Goal: Find specific page/section: Find specific page/section

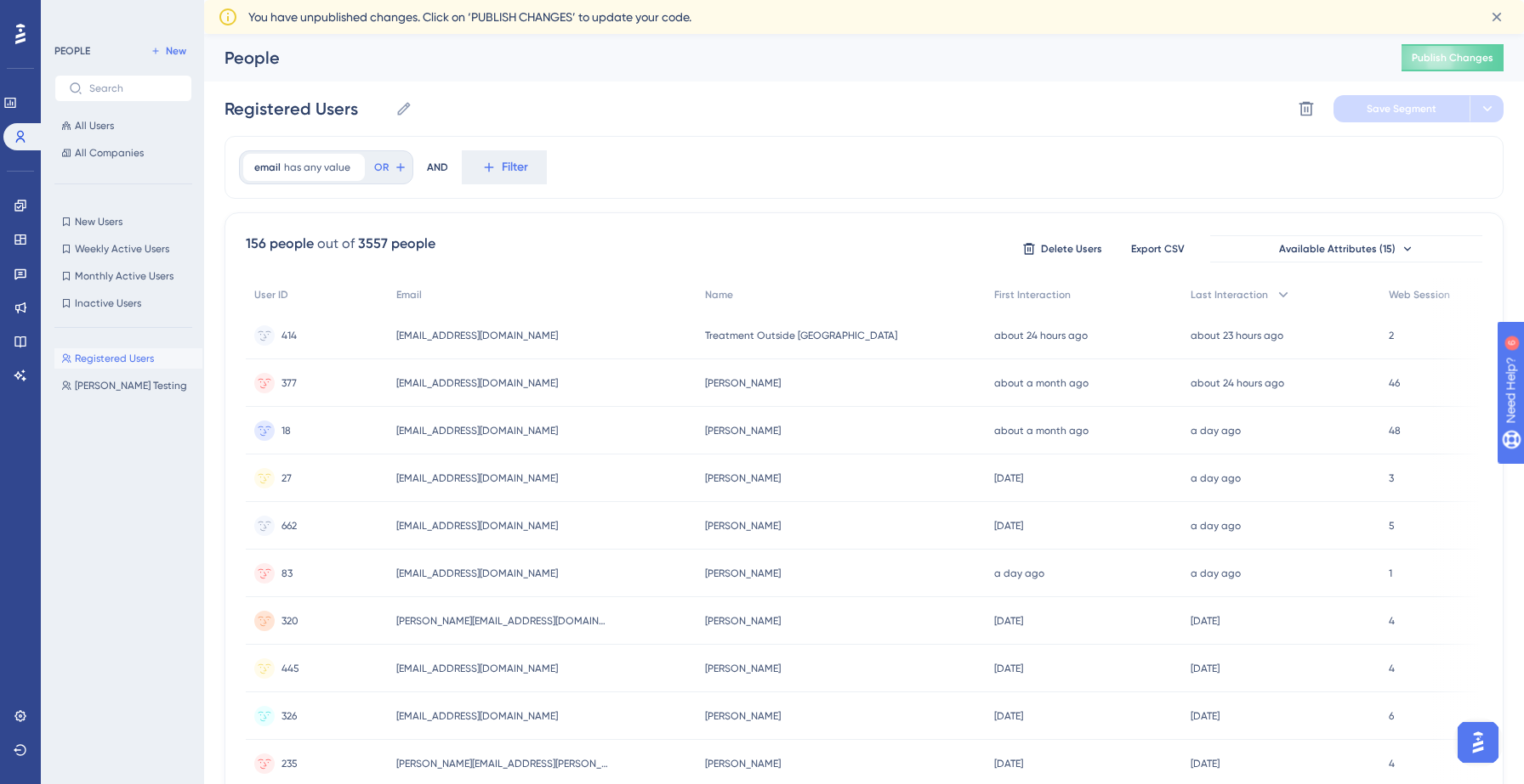
click at [115, 113] on div "PEOPLE New All Users All Companies" at bounding box center [123, 102] width 138 height 122
click at [118, 123] on button "All Users" at bounding box center [123, 126] width 138 height 21
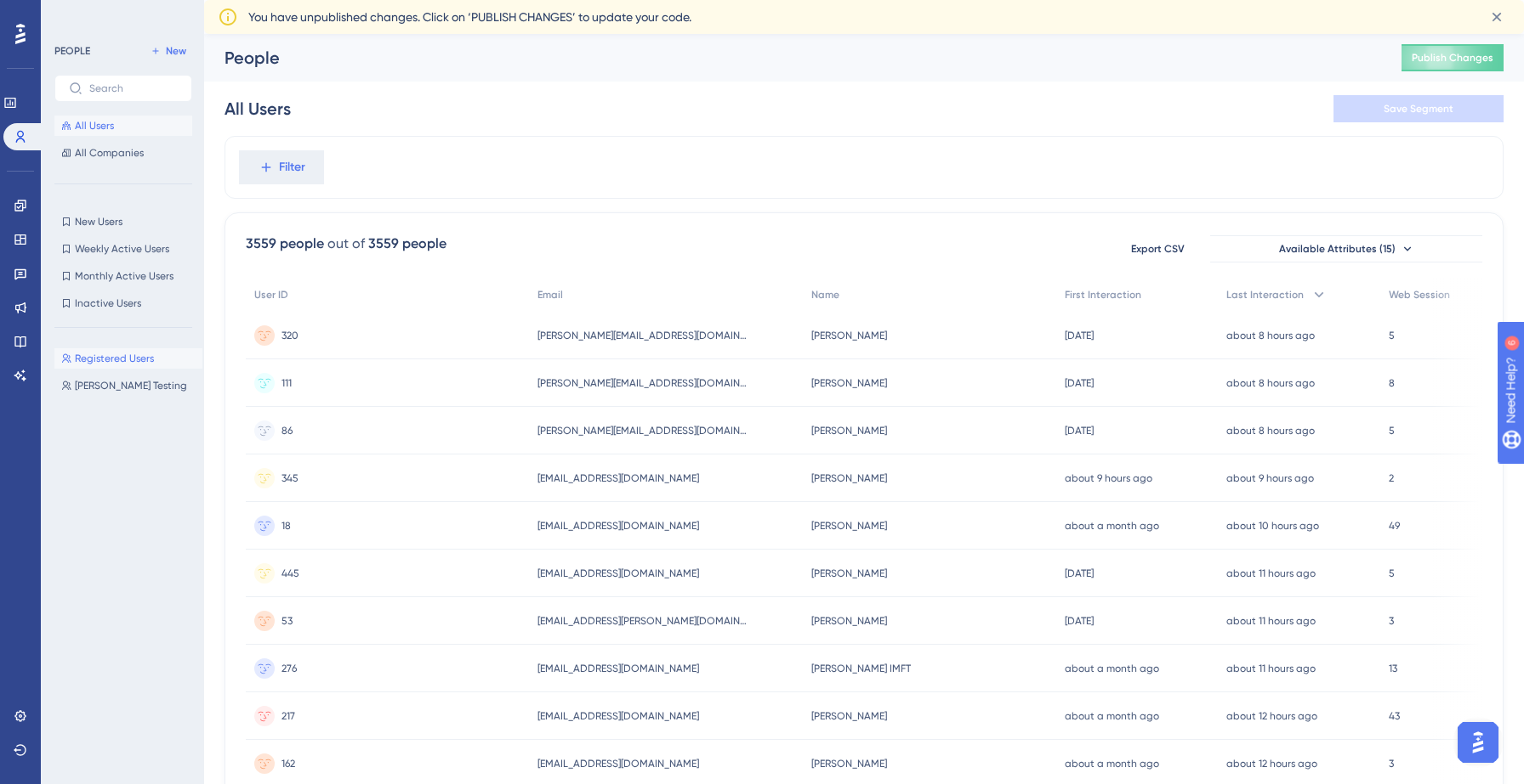
click at [117, 367] on button "Registered Users Registered Users" at bounding box center [128, 359] width 148 height 21
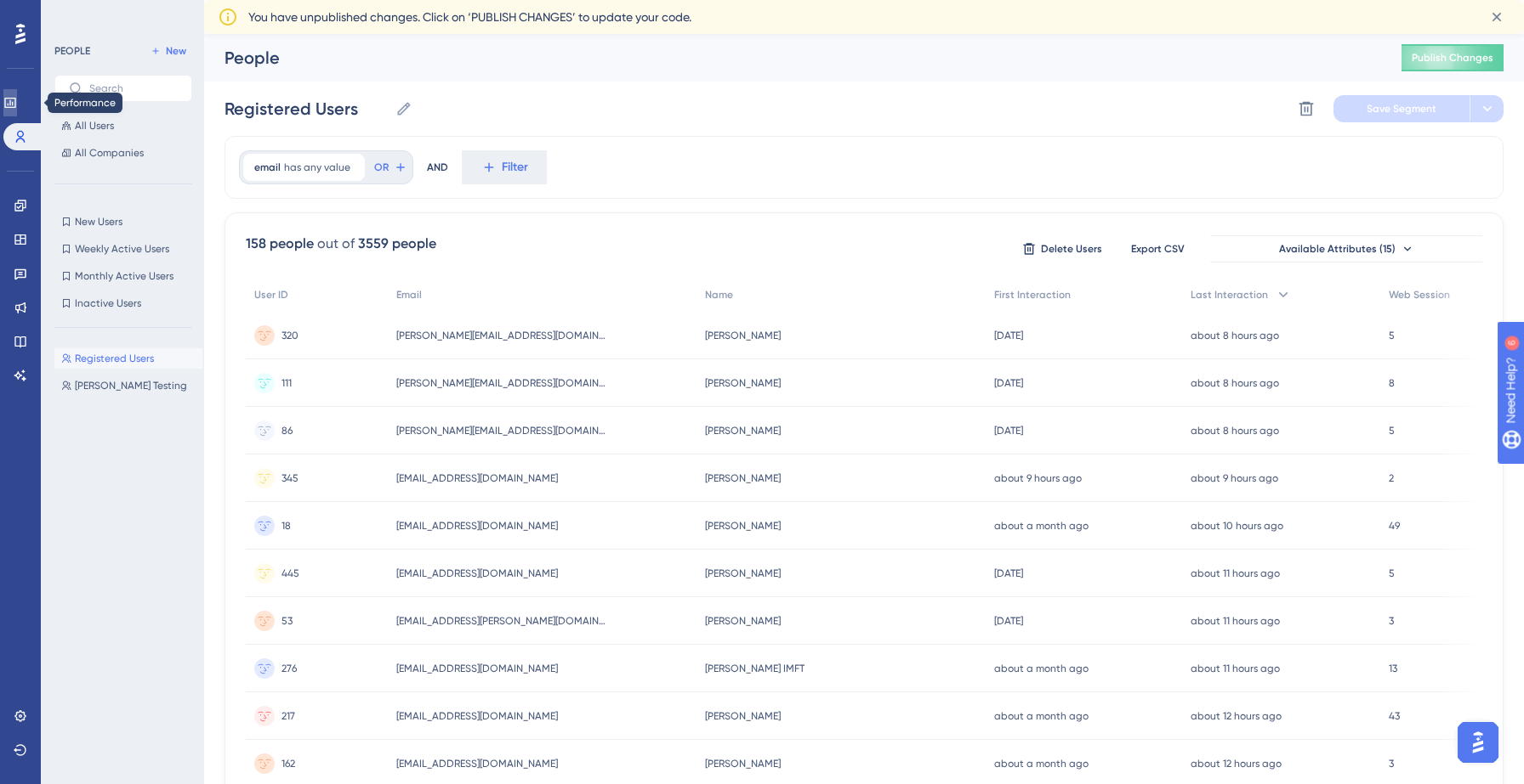
click at [17, 109] on icon at bounding box center [10, 103] width 14 height 14
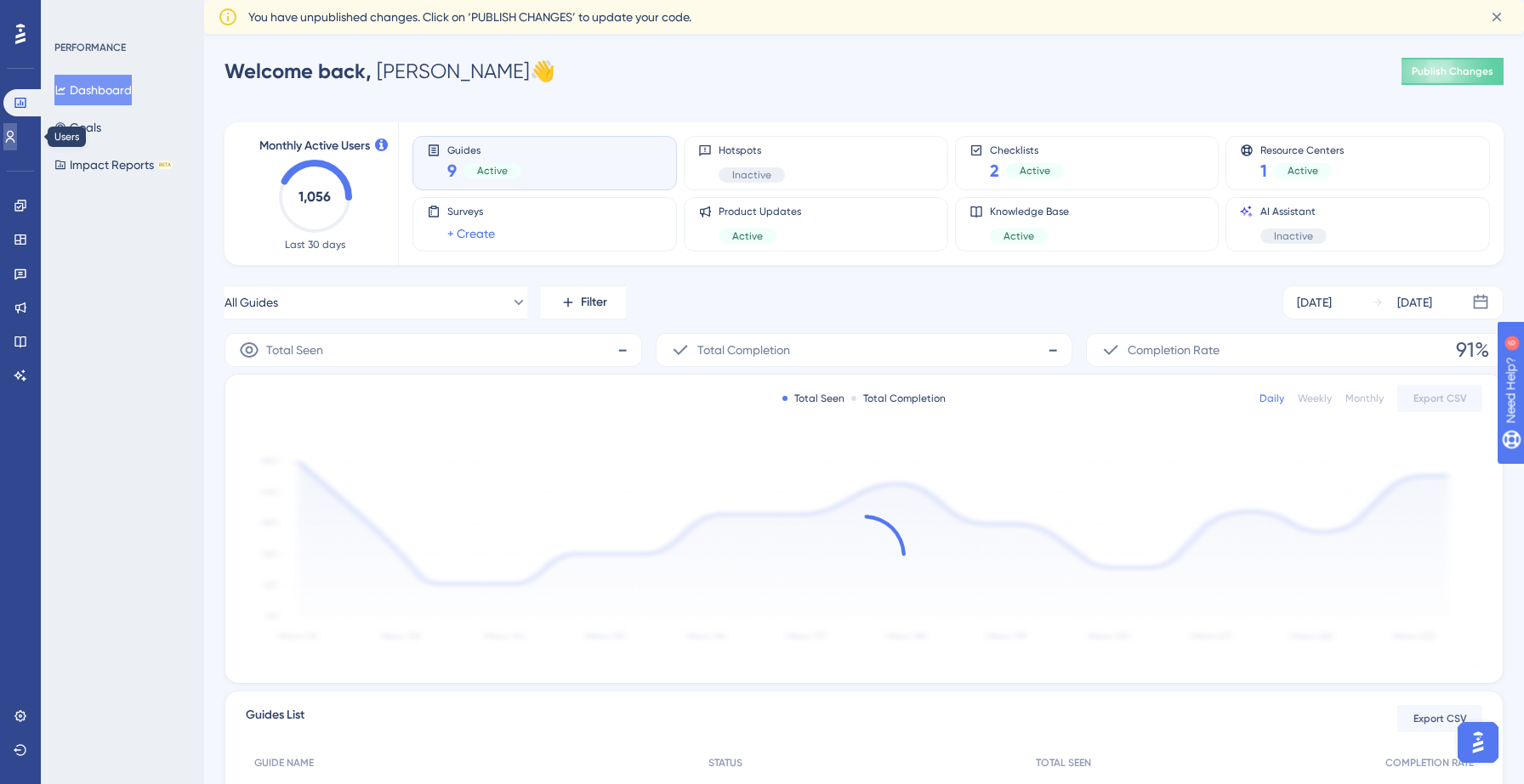
click at [17, 131] on icon at bounding box center [10, 136] width 14 height 14
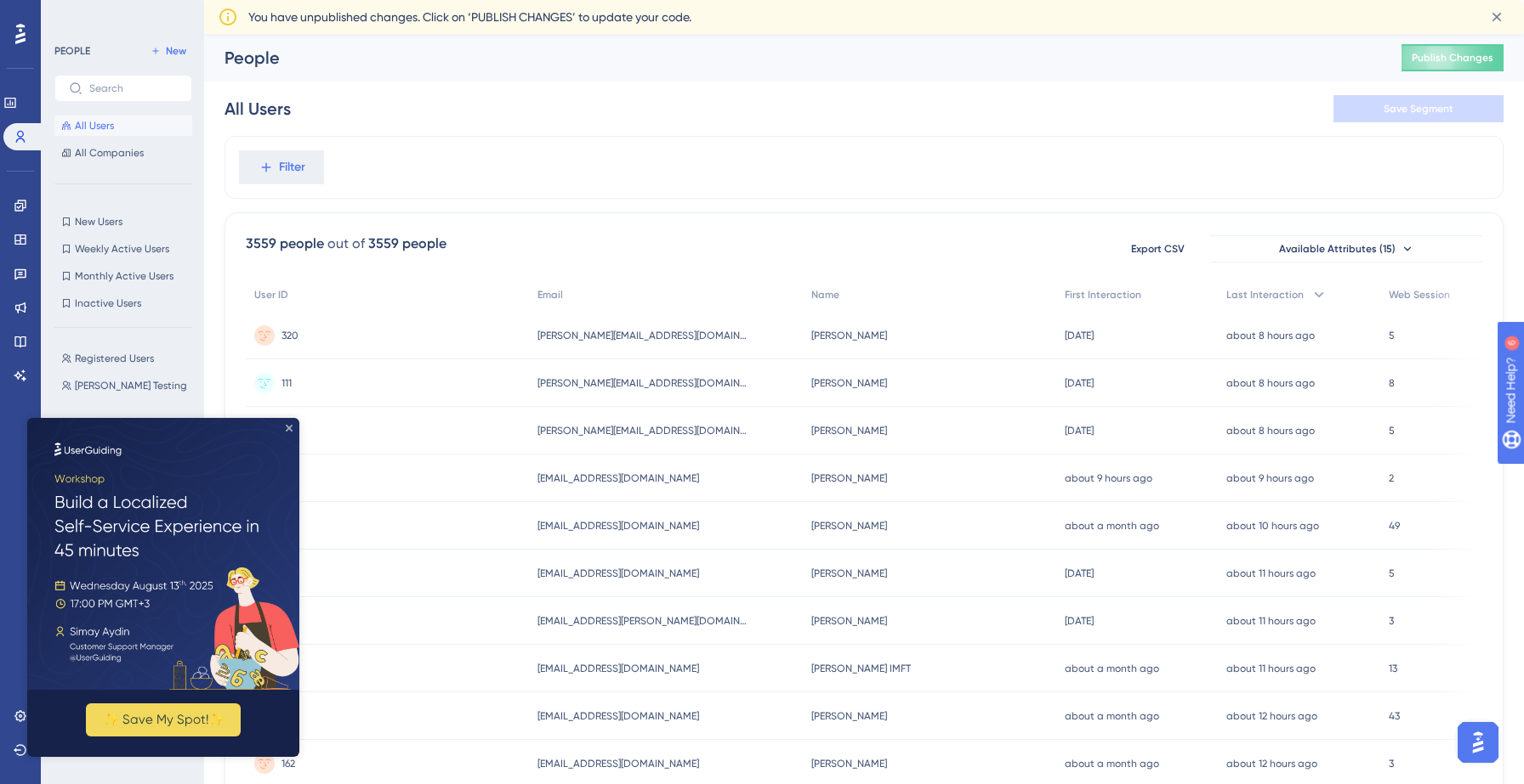
click at [291, 427] on icon "Close Preview" at bounding box center [288, 428] width 7 height 7
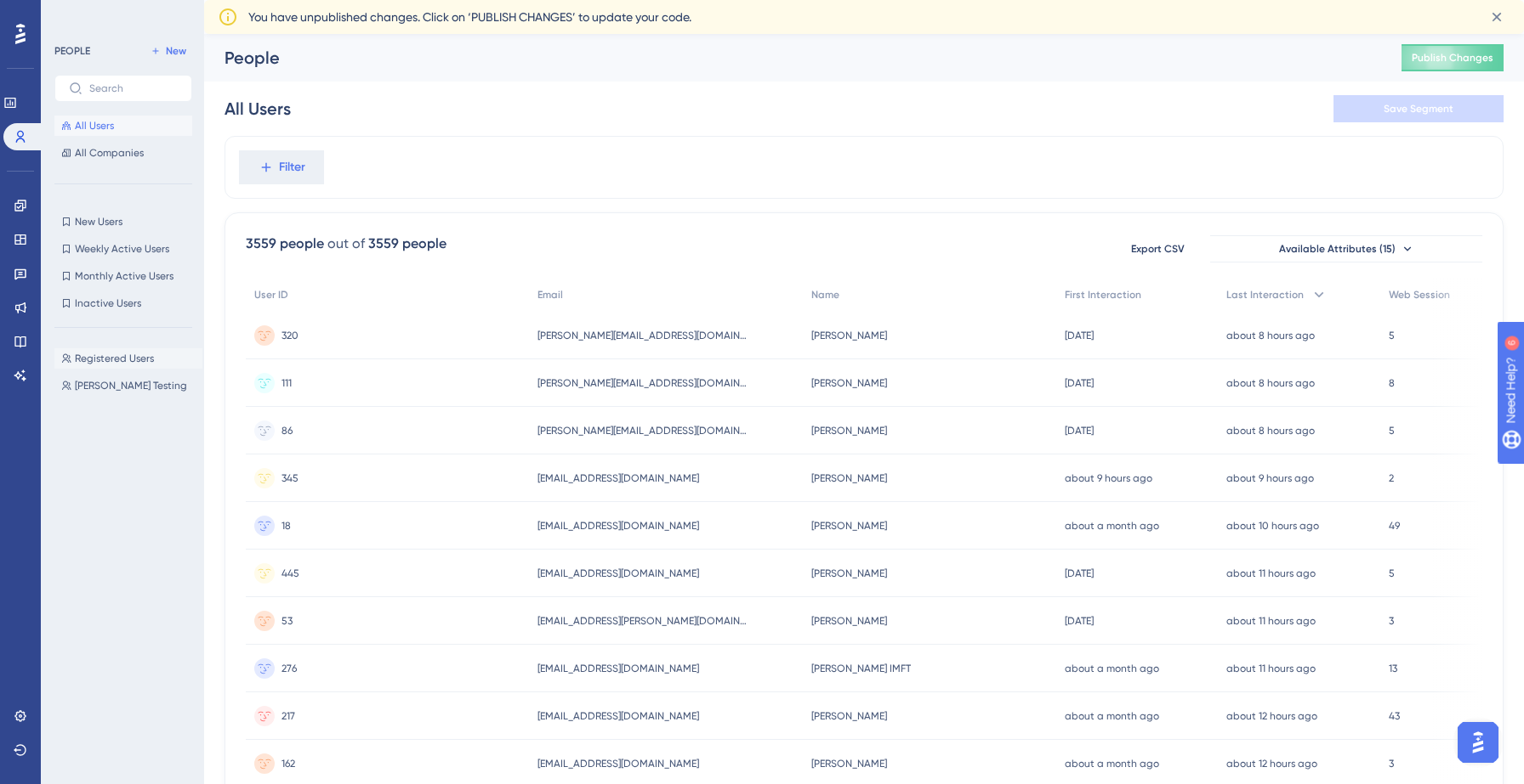
click at [170, 358] on button "Registered Users Registered Users" at bounding box center [128, 359] width 148 height 21
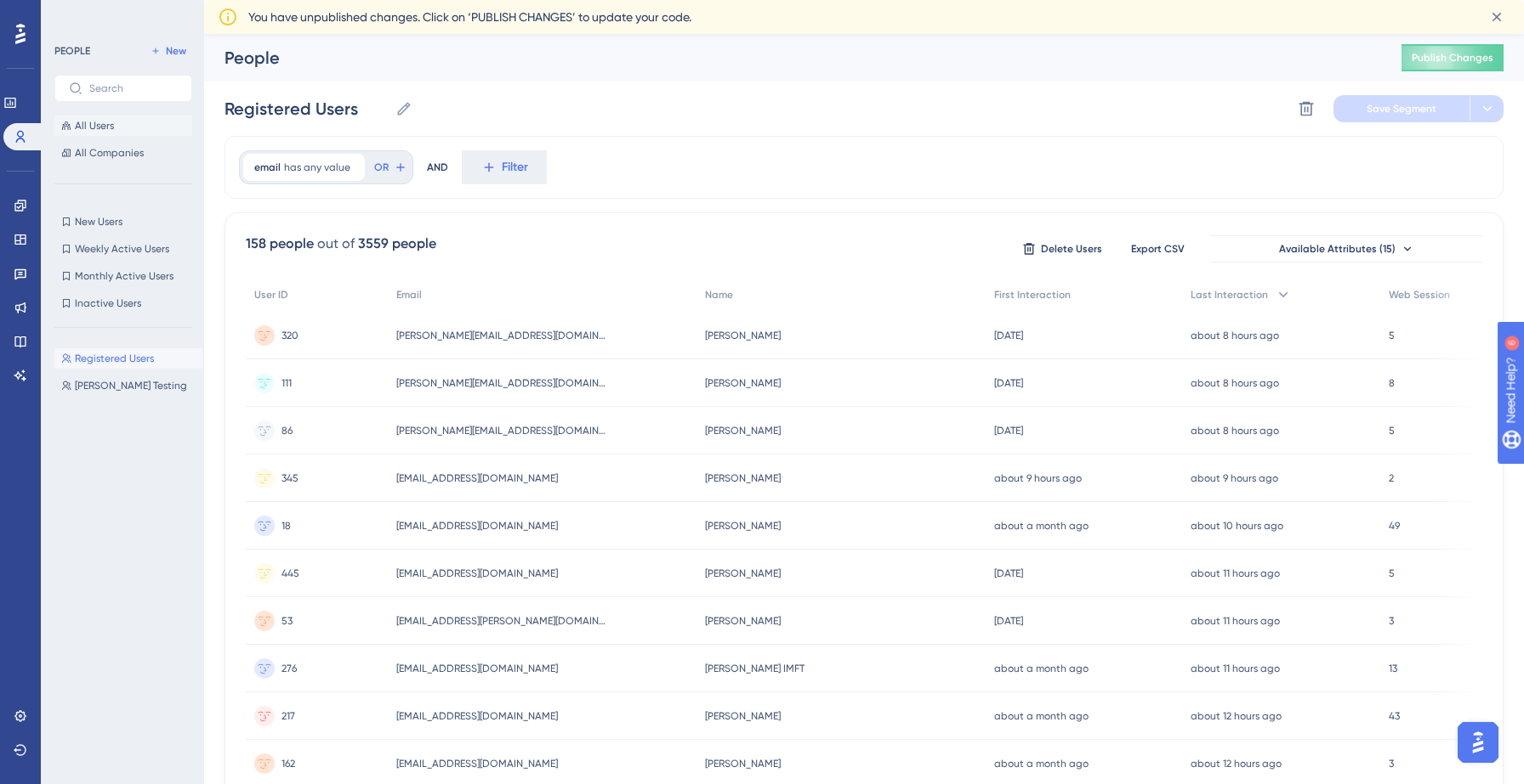
click at [132, 128] on button "All Users" at bounding box center [123, 126] width 138 height 21
